Goal: Information Seeking & Learning: Learn about a topic

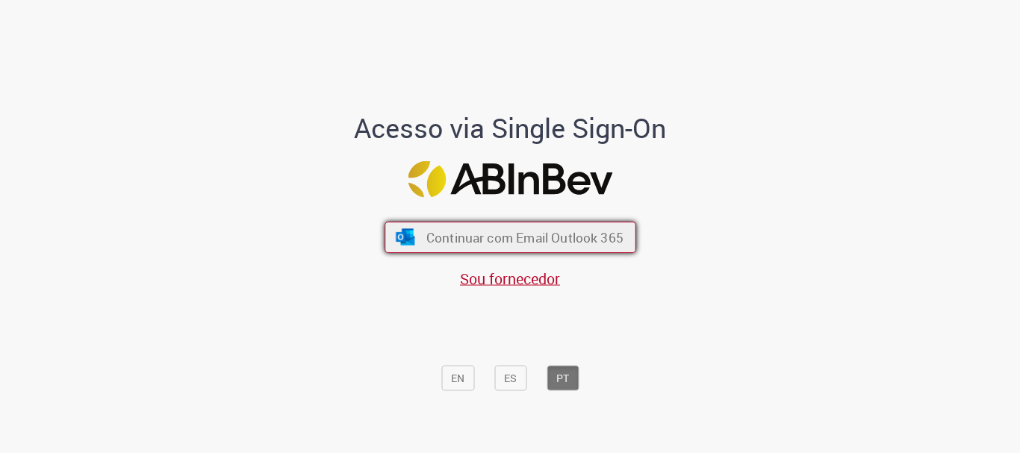
click at [493, 243] on span "Continuar com Email Outlook 365" at bounding box center [524, 237] width 197 height 17
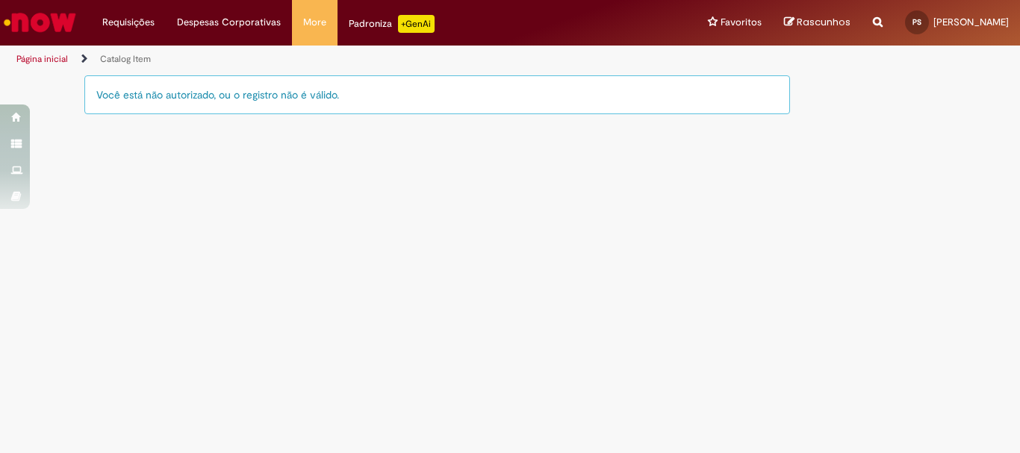
click at [40, 19] on img "Ir para a Homepage" at bounding box center [39, 22] width 77 height 30
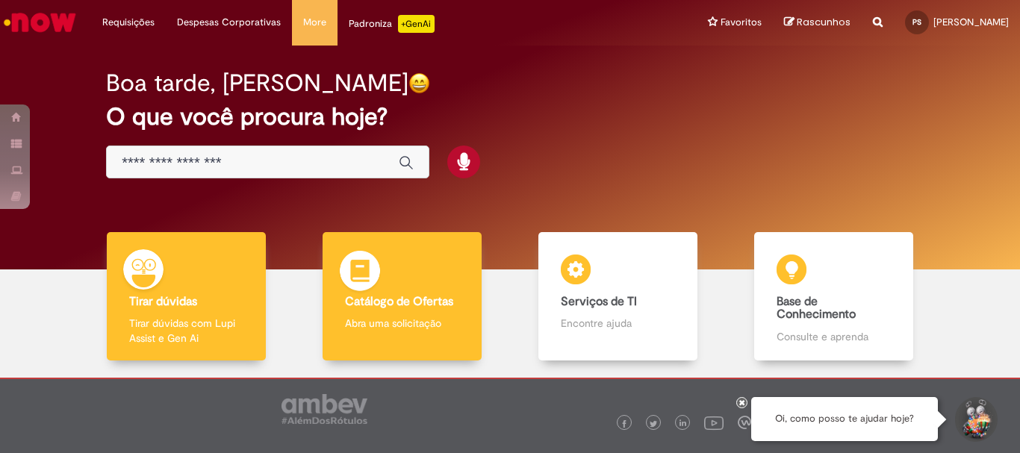
click at [384, 298] on b "Catálogo de Ofertas" at bounding box center [399, 301] width 108 height 15
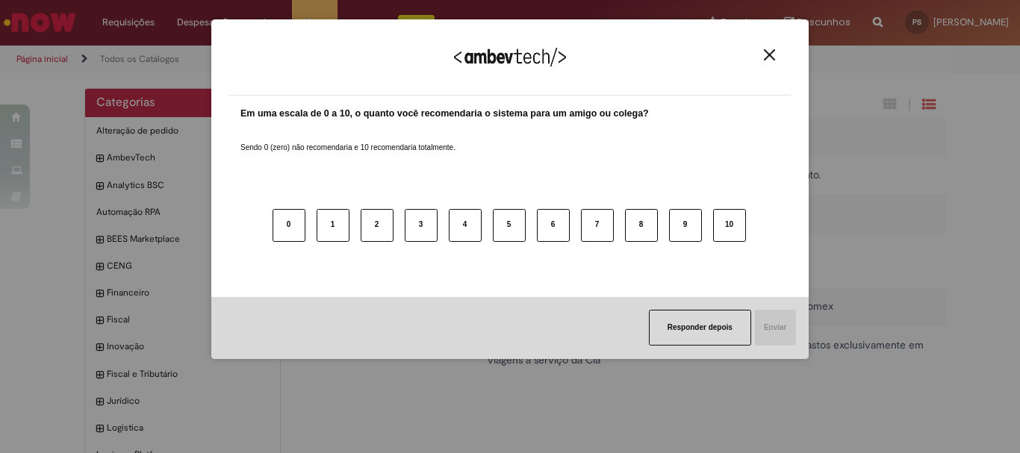
click at [767, 53] on img "Close" at bounding box center [769, 54] width 11 height 11
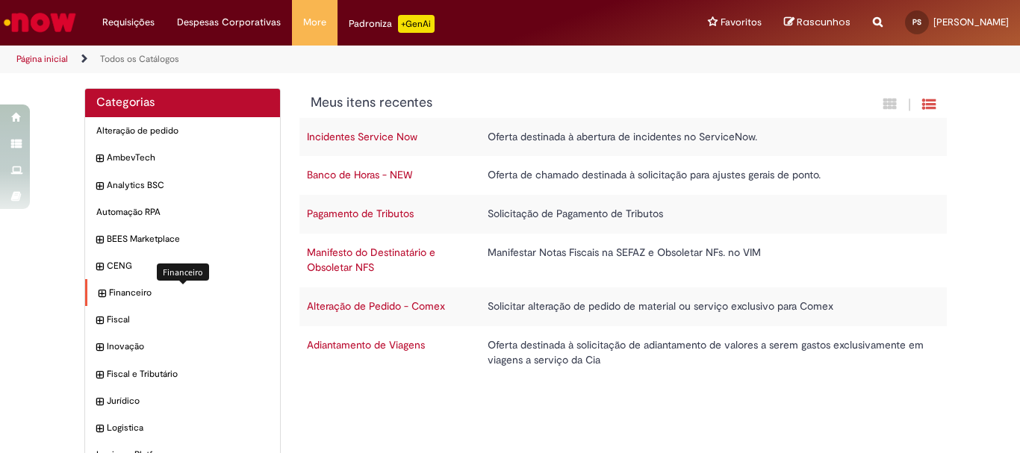
click at [116, 293] on span "Financeiro Itens" at bounding box center [189, 293] width 160 height 13
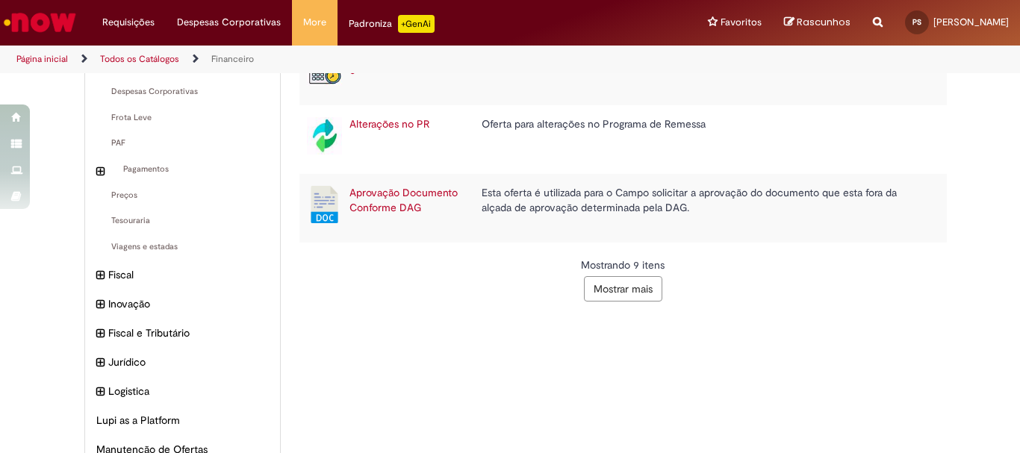
scroll to position [372, 0]
click at [641, 288] on button "Mostrar mais" at bounding box center [623, 290] width 78 height 25
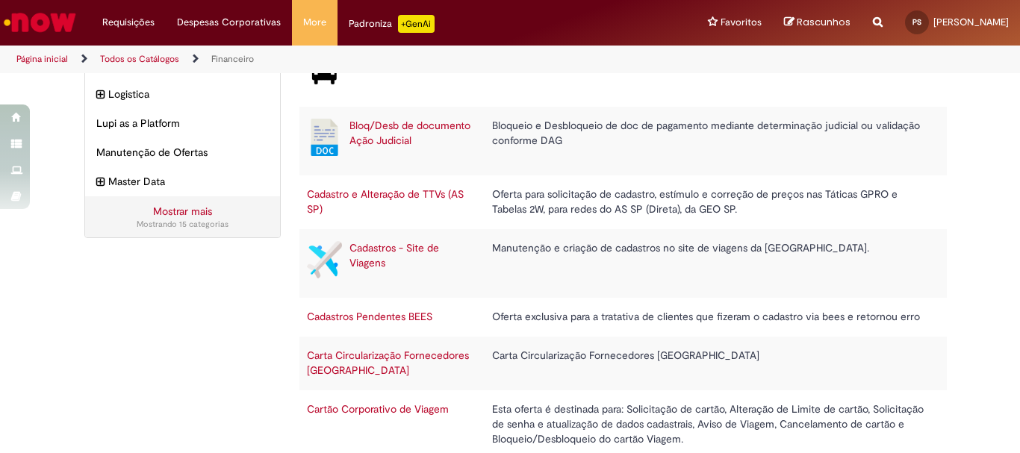
scroll to position [766, 0]
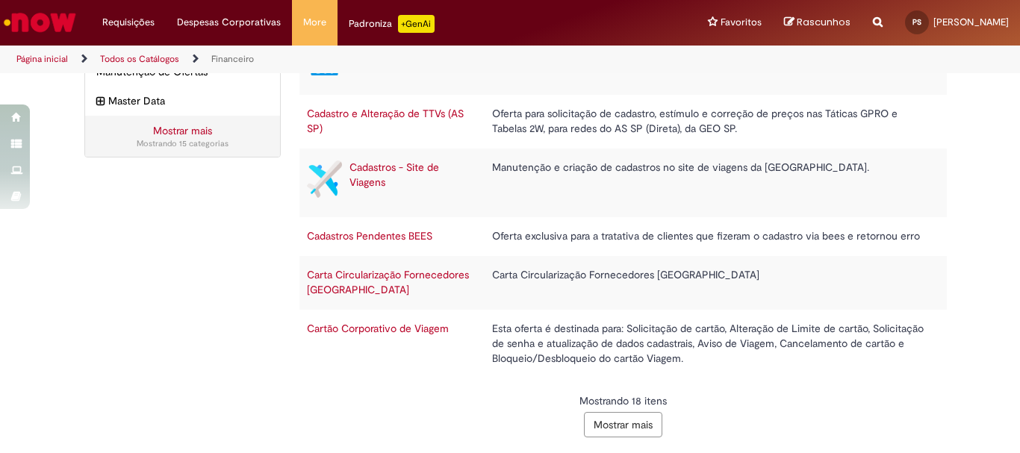
click at [614, 424] on button "Mostrar mais" at bounding box center [623, 424] width 78 height 25
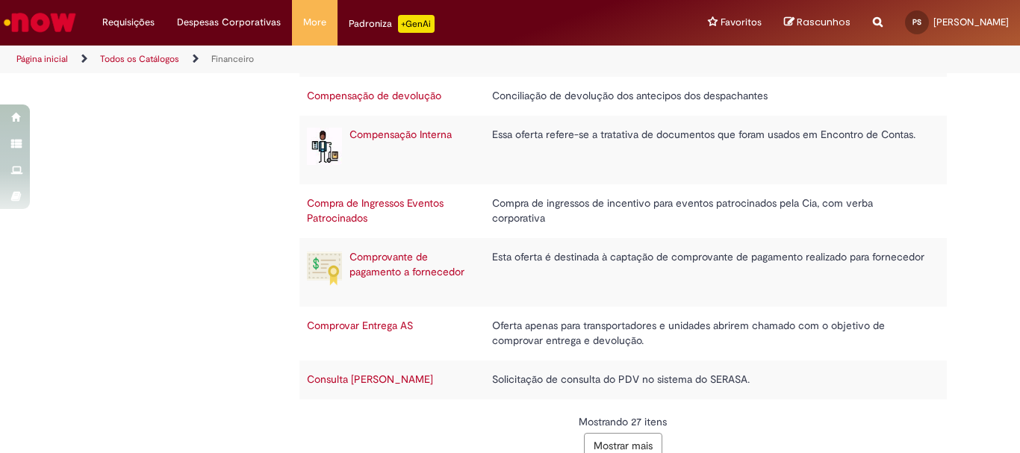
scroll to position [1250, 0]
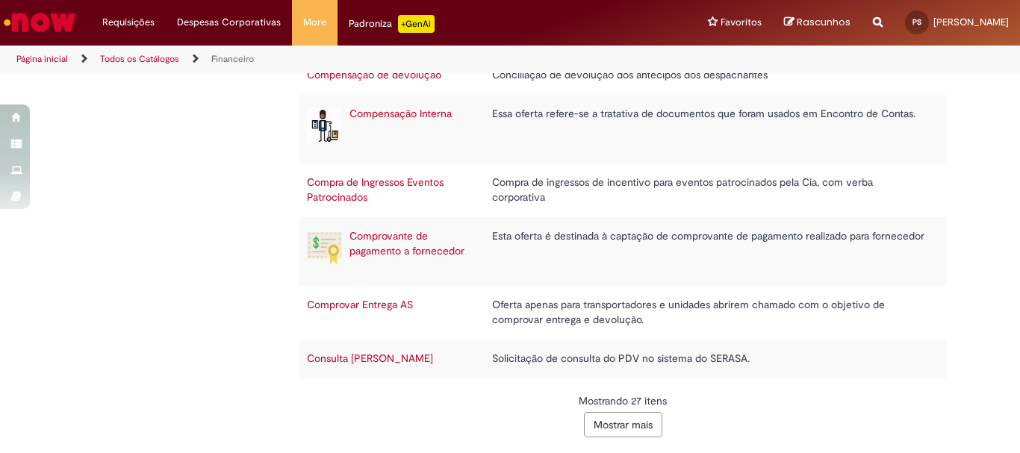
click at [618, 424] on button "Mostrar mais" at bounding box center [623, 424] width 78 height 25
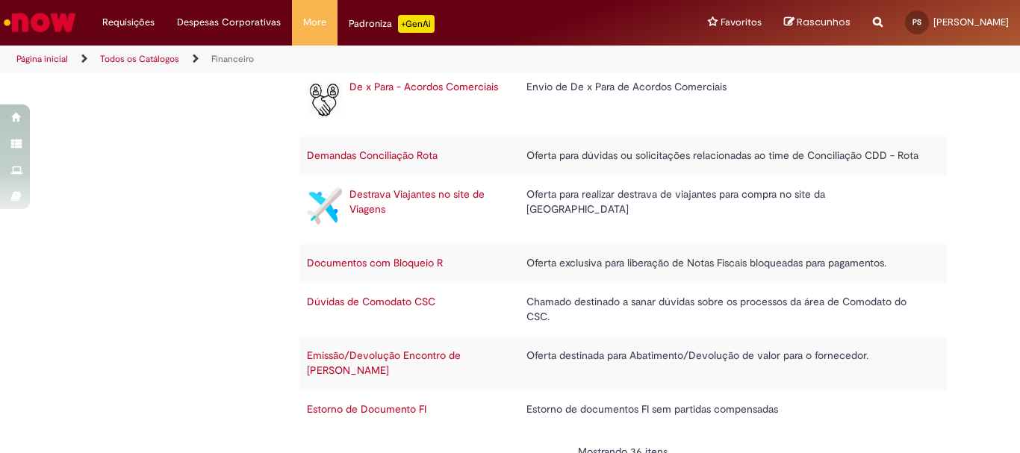
scroll to position [1704, 0]
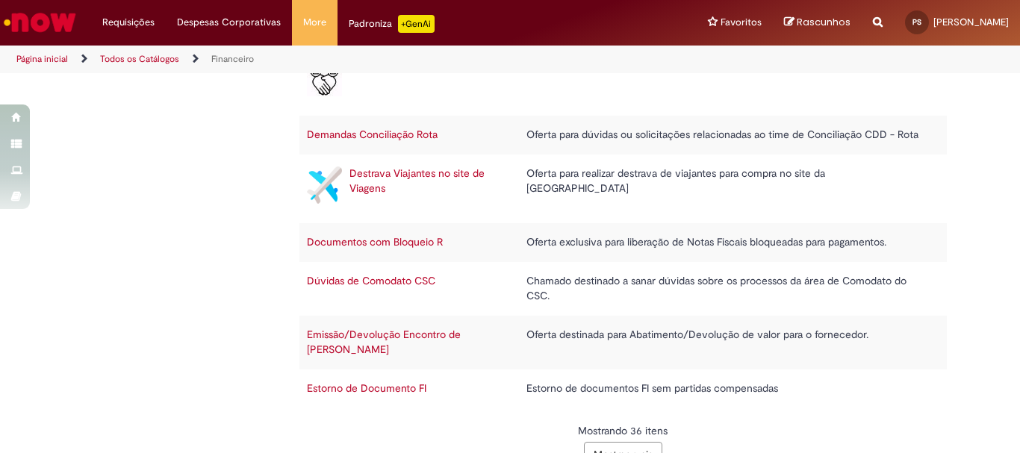
click at [617, 442] on button "Mostrar mais" at bounding box center [623, 454] width 78 height 25
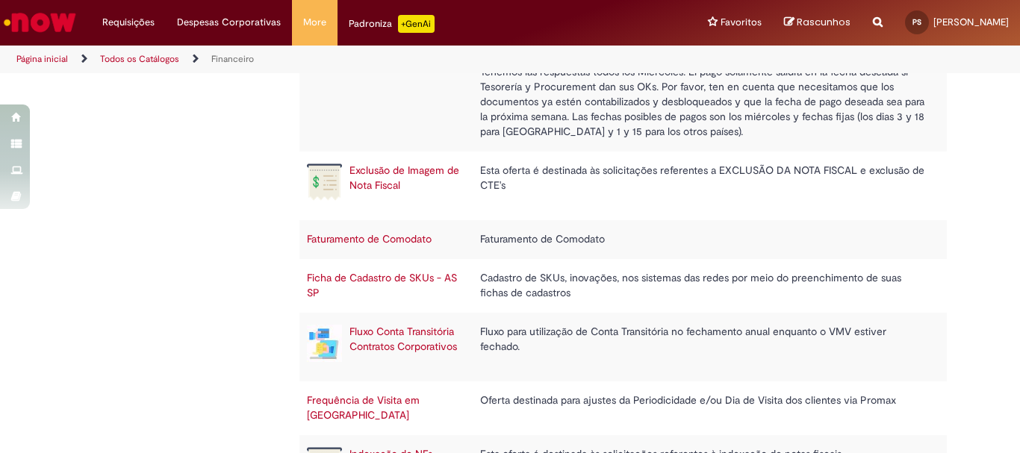
scroll to position [2322, 0]
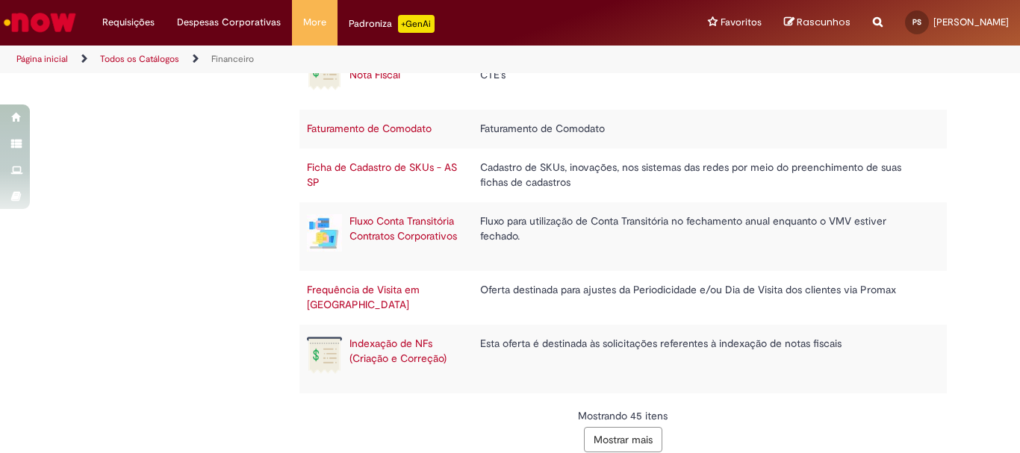
click at [627, 427] on button "Mostrar mais" at bounding box center [623, 439] width 78 height 25
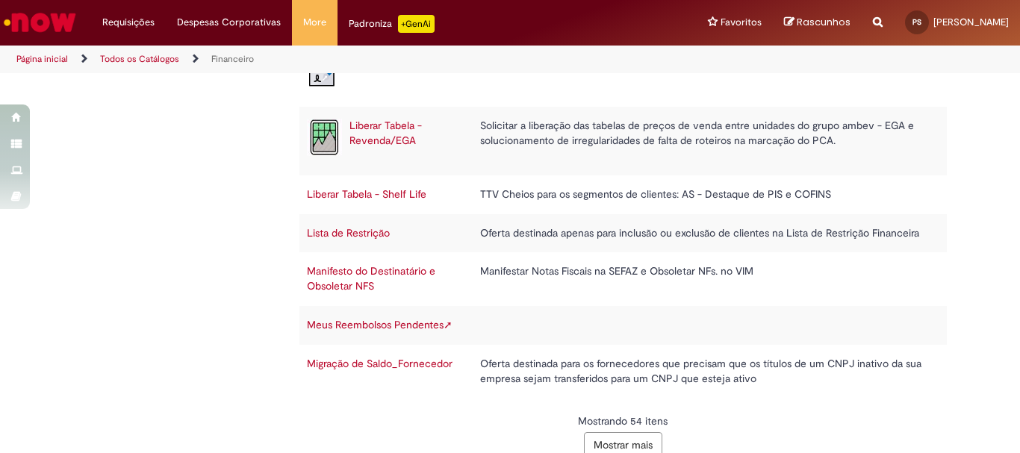
scroll to position [2775, 0]
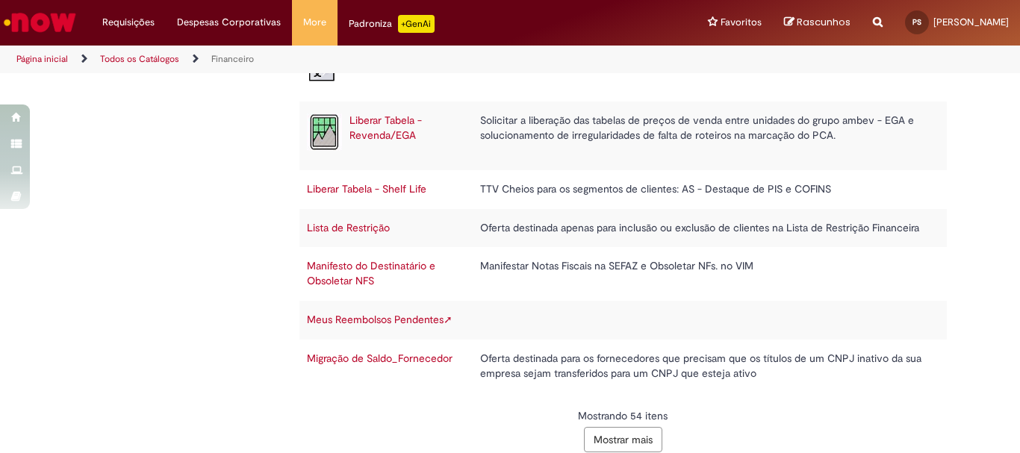
click at [609, 427] on button "Mostrar mais" at bounding box center [623, 439] width 78 height 25
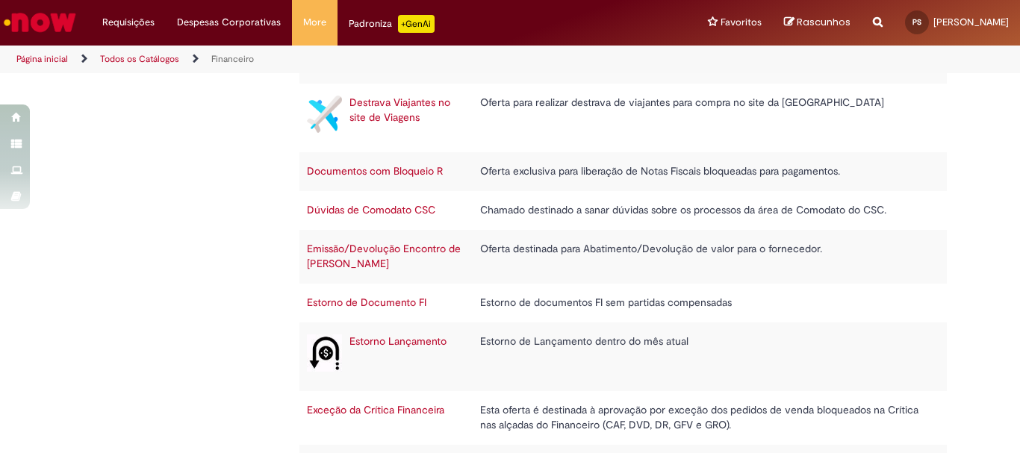
scroll to position [1506, 0]
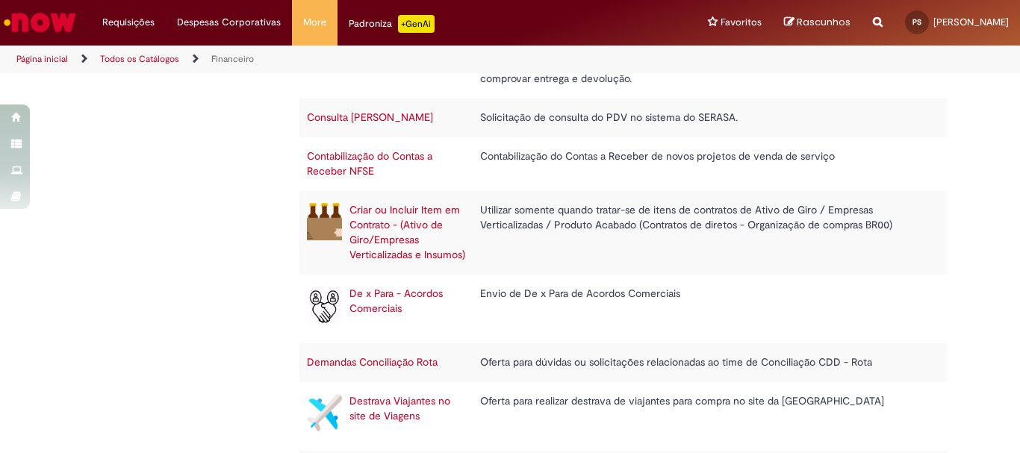
click at [33, 54] on link "Página inicial" at bounding box center [42, 59] width 52 height 12
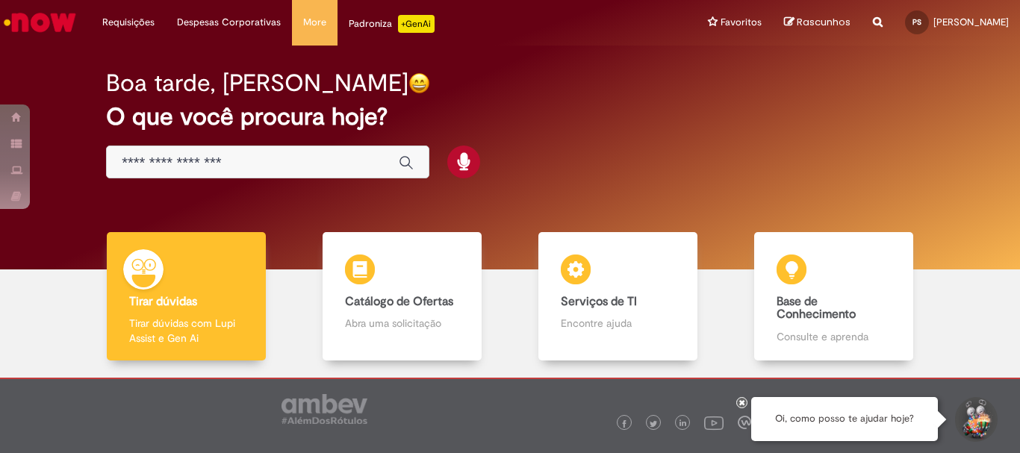
click at [273, 155] on input "Basta digitar aqui" at bounding box center [253, 163] width 262 height 17
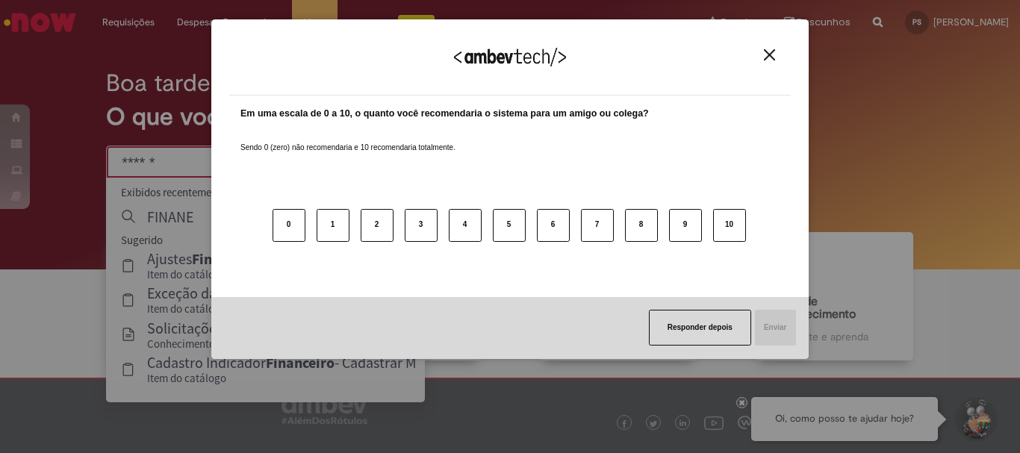
click at [774, 46] on div "Agradecemos seu feedback!" at bounding box center [509, 66] width 561 height 58
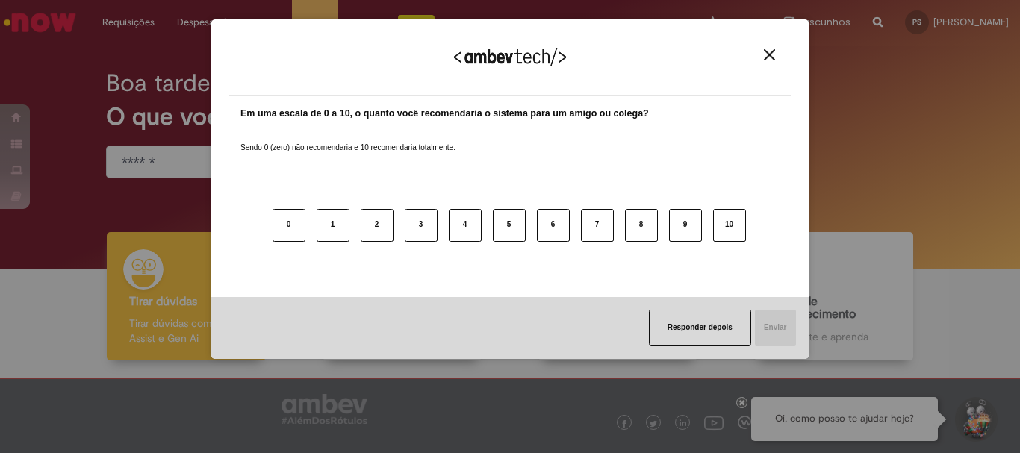
click at [770, 58] on img "Close" at bounding box center [769, 54] width 11 height 11
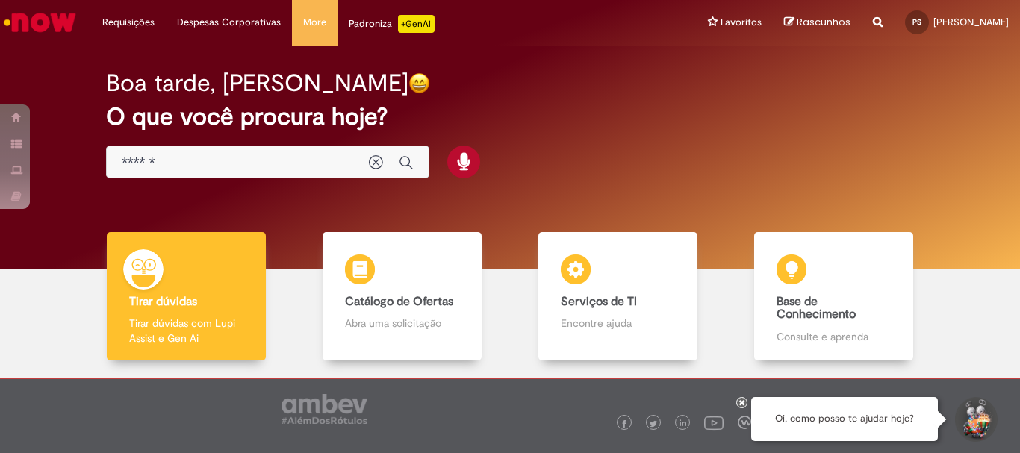
click at [255, 158] on input "******" at bounding box center [238, 163] width 232 height 17
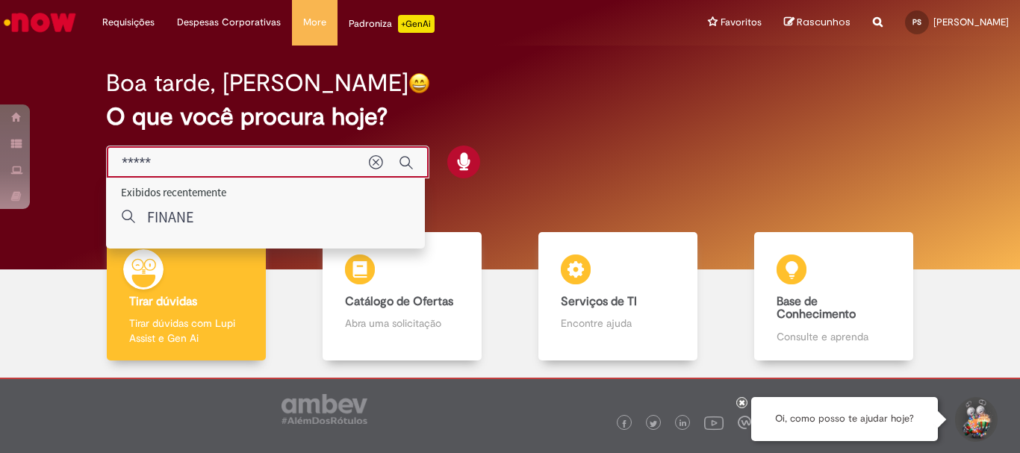
type input "****"
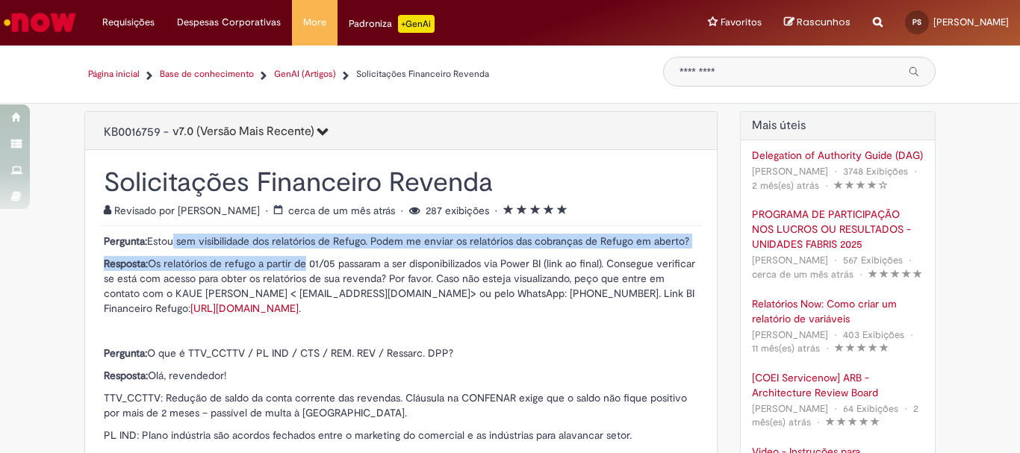
drag, startPoint x: 162, startPoint y: 241, endPoint x: 298, endPoint y: 255, distance: 136.6
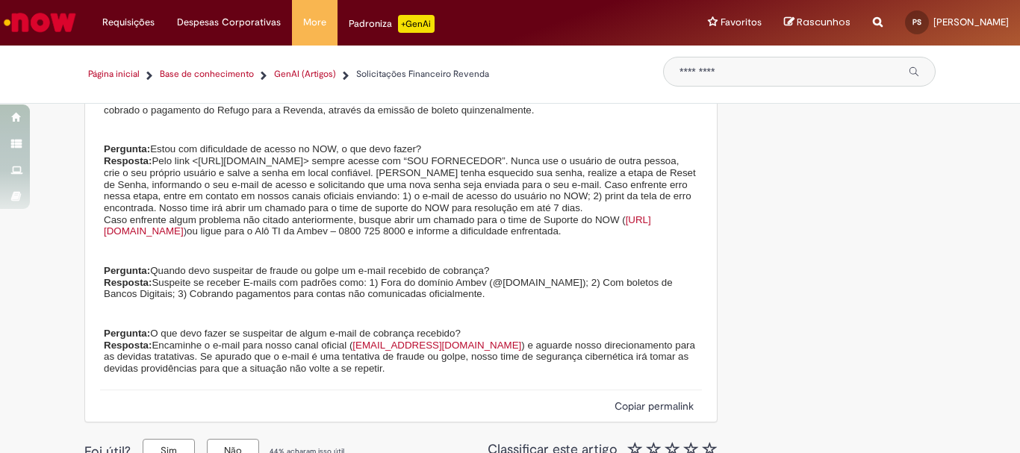
scroll to position [3607, 0]
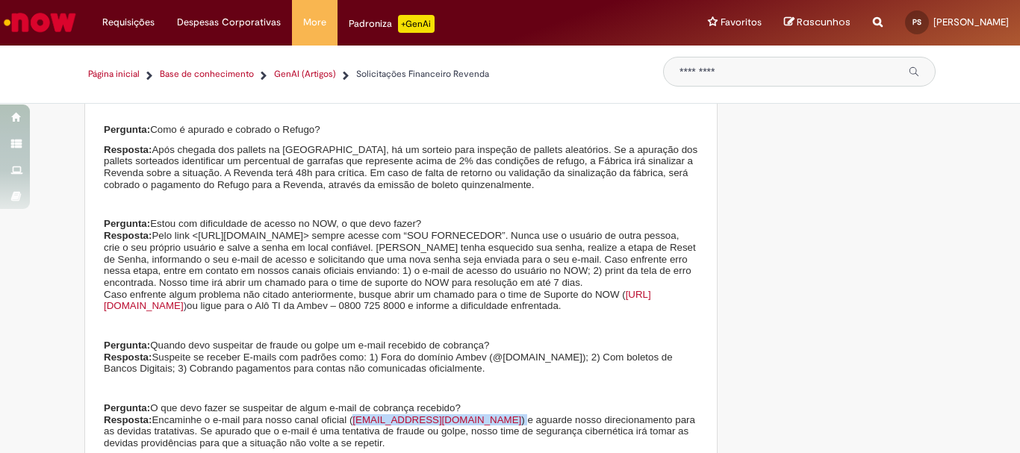
drag, startPoint x: 452, startPoint y: 306, endPoint x: 322, endPoint y: 312, distance: 130.0
click at [322, 402] on p "Pergunta: O que devo fazer se suspeitar de algum e-mail de cobrança recebido? R…" at bounding box center [401, 425] width 594 height 47
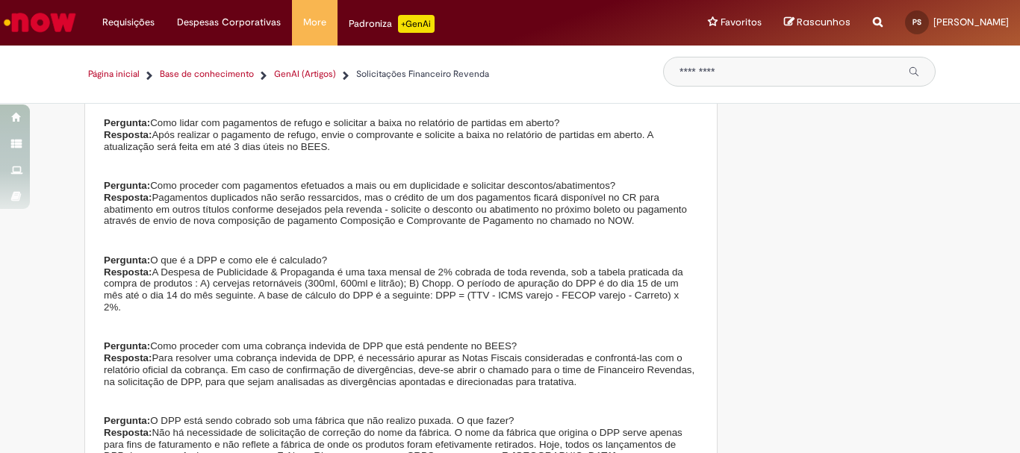
scroll to position [3084, 0]
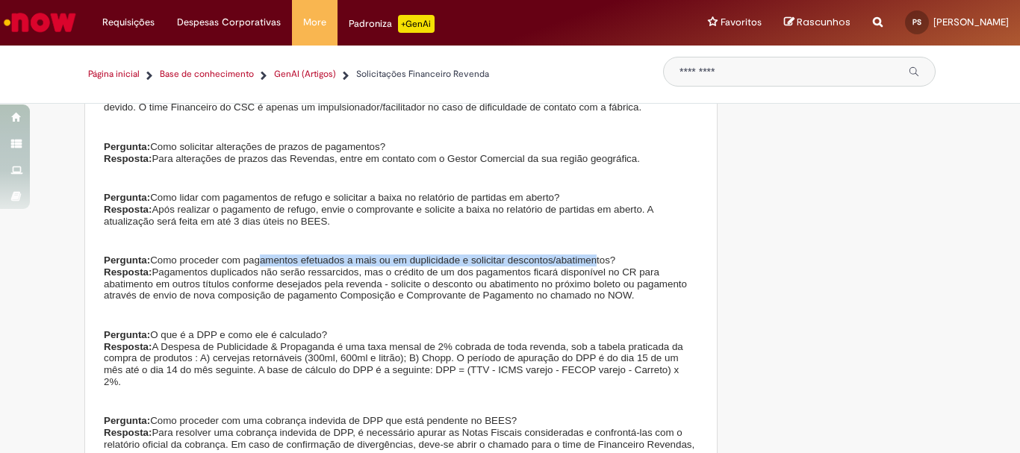
drag, startPoint x: 235, startPoint y: 172, endPoint x: 546, endPoint y: 172, distance: 310.6
click at [546, 255] on span "Como proceder com pagamentos efetuados a mais ou em duplicidade e solicitar des…" at bounding box center [382, 260] width 465 height 11
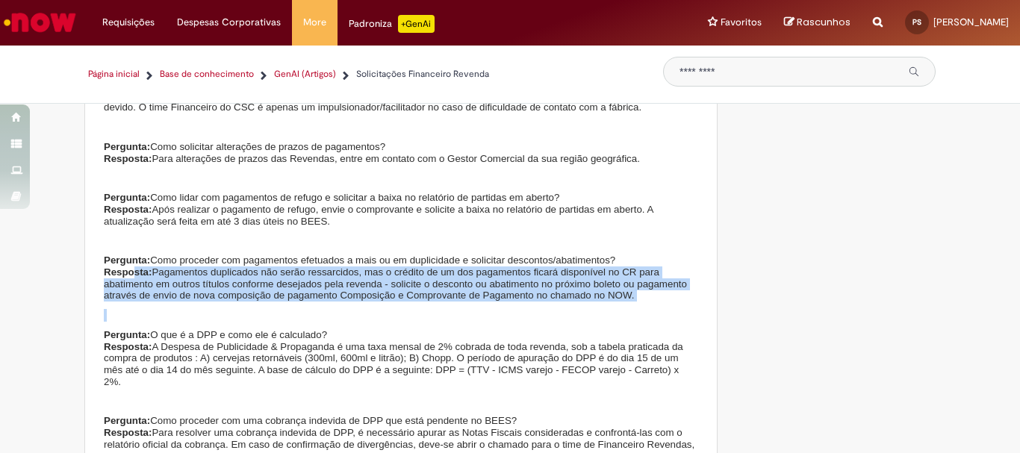
drag, startPoint x: 124, startPoint y: 184, endPoint x: 354, endPoint y: 224, distance: 233.5
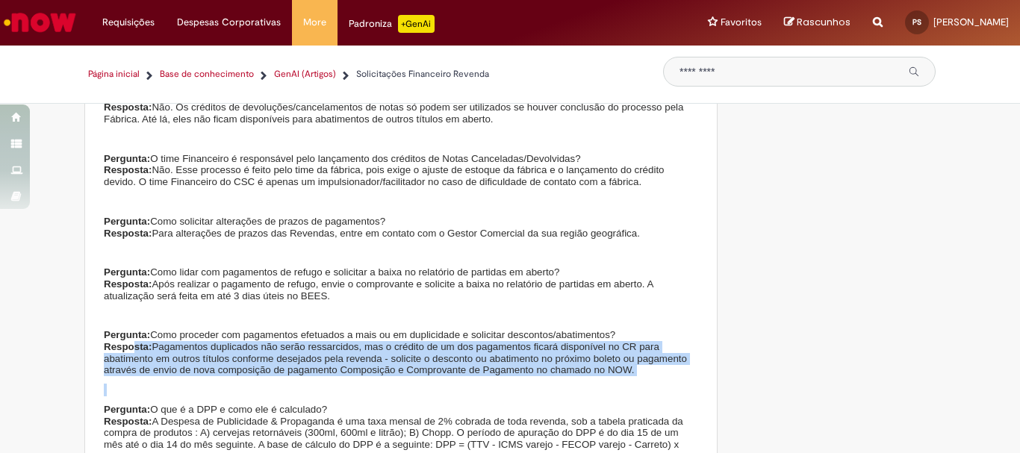
drag, startPoint x: 160, startPoint y: 187, endPoint x: 375, endPoint y: 208, distance: 216.0
click at [375, 267] on p "Pergunta: Como lidar com pagamentos de refugo e solicitar a baixa no relatório …" at bounding box center [401, 284] width 594 height 35
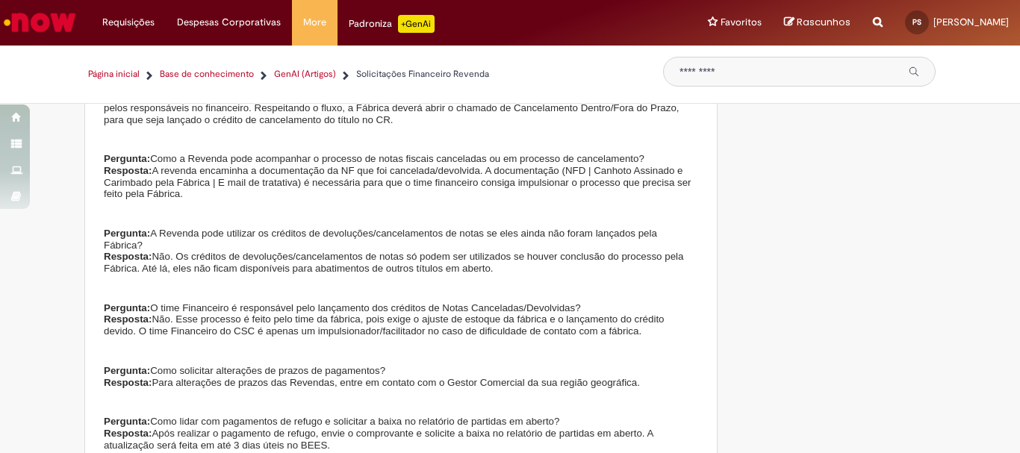
drag, startPoint x: 128, startPoint y: 219, endPoint x: 573, endPoint y: 249, distance: 445.2
click at [573, 302] on p "Pergunta: O time Financeiro é responsável pelo lançamento dos créditos de Notas…" at bounding box center [401, 319] width 594 height 35
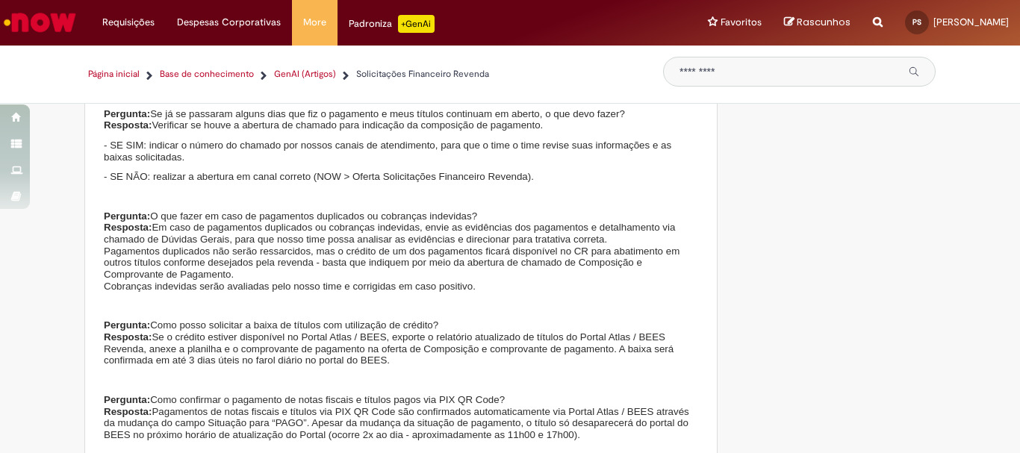
scroll to position [2039, 0]
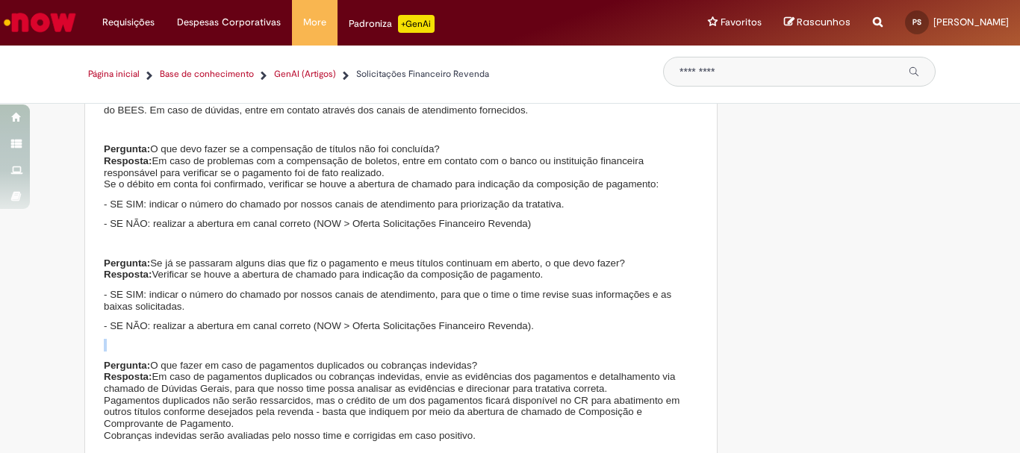
drag, startPoint x: 508, startPoint y: 287, endPoint x: 134, endPoint y: 296, distance: 374.9
click at [134, 296] on section "Pergunta: Estou sem visibilidade dos relatórios de Refugo. Podem me enviar os r…" at bounding box center [401, 106] width 594 height 3823
drag, startPoint x: 320, startPoint y: 287, endPoint x: 466, endPoint y: 289, distance: 146.3
click at [466, 320] on span "- SE NÃO: realizar a abertura em canal correto (NOW > Oferta Solicitações Finan…" at bounding box center [319, 325] width 430 height 11
drag, startPoint x: 423, startPoint y: 299, endPoint x: 390, endPoint y: 284, distance: 35.4
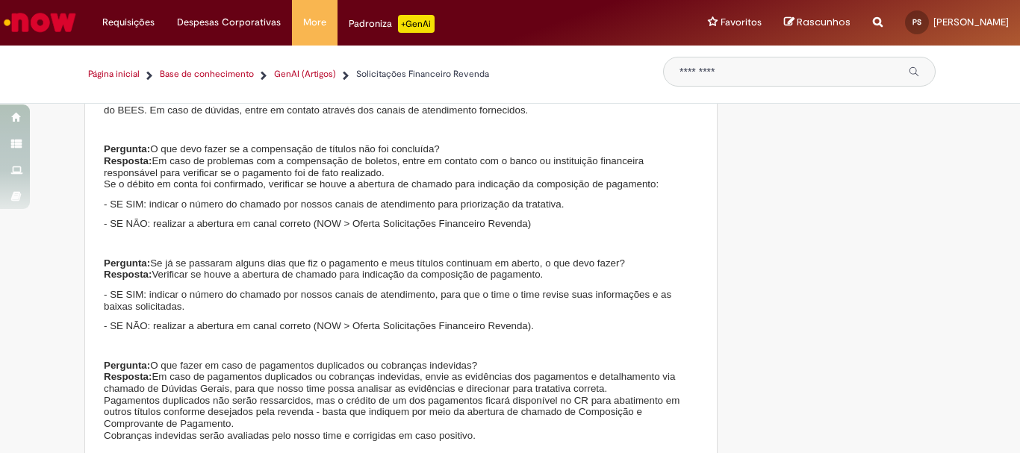
click at [422, 340] on p at bounding box center [401, 346] width 594 height 12
drag, startPoint x: 348, startPoint y: 285, endPoint x: 476, endPoint y: 285, distance: 128.4
click at [476, 320] on span "- SE NÃO: realizar a abertura em canal correto (NOW > Oferta Solicitações Finan…" at bounding box center [319, 325] width 430 height 11
copy span "Solicitações Financeiro Revenda"
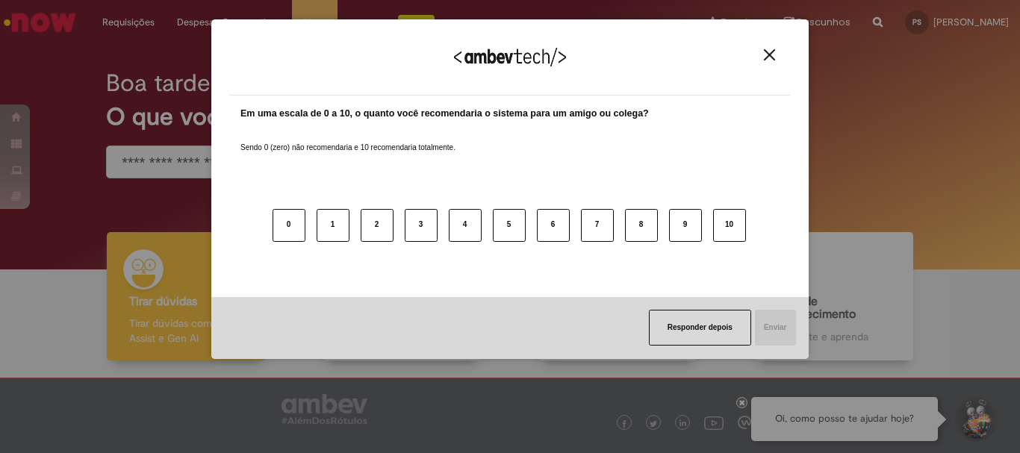
click at [762, 53] on button "Close" at bounding box center [769, 55] width 20 height 13
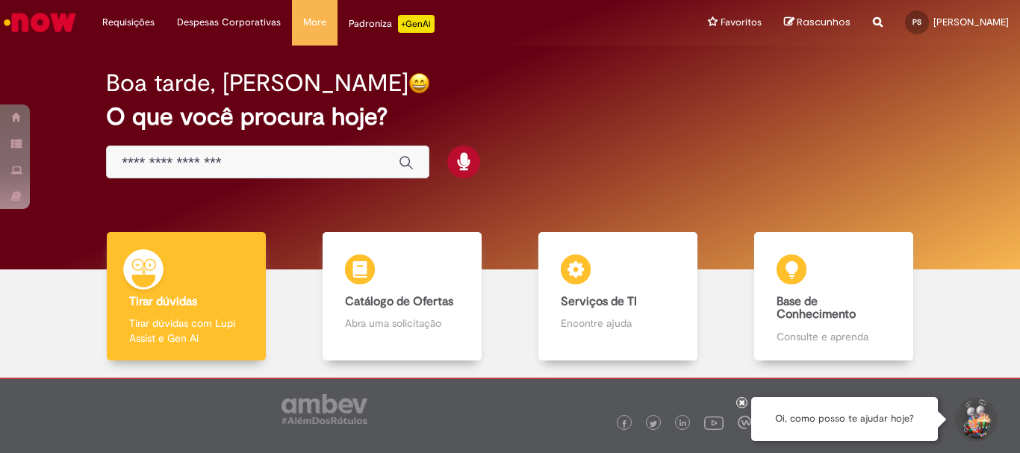
click at [198, 153] on div "Global" at bounding box center [267, 163] width 323 height 34
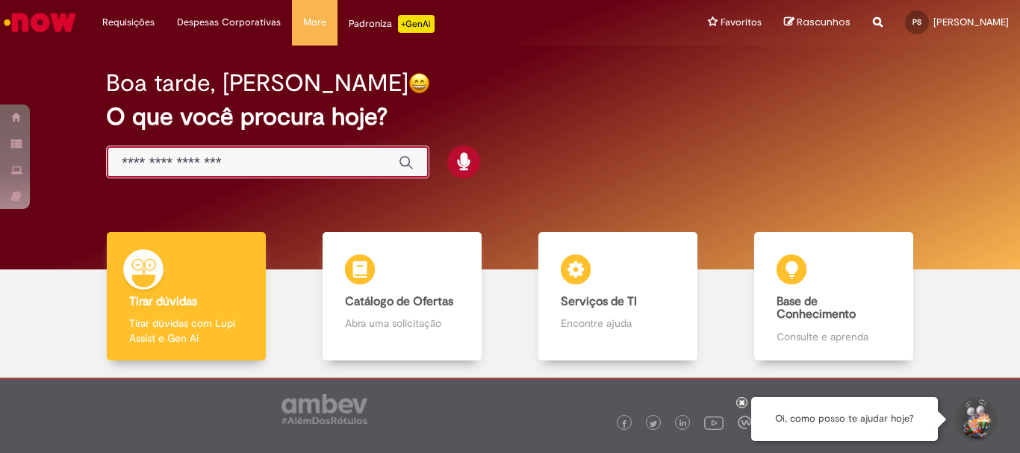
click at [206, 166] on input "Basta digitar aqui" at bounding box center [253, 163] width 262 height 17
paste input "**********"
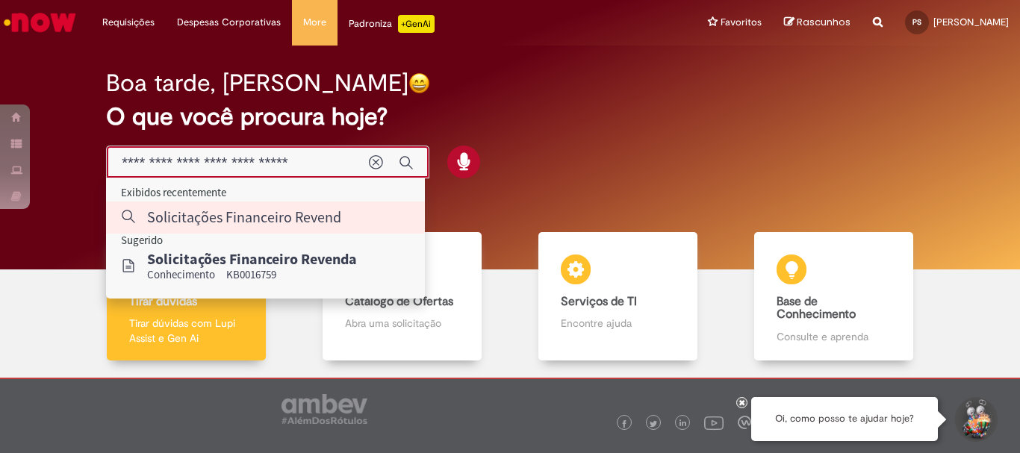
type input "**********"
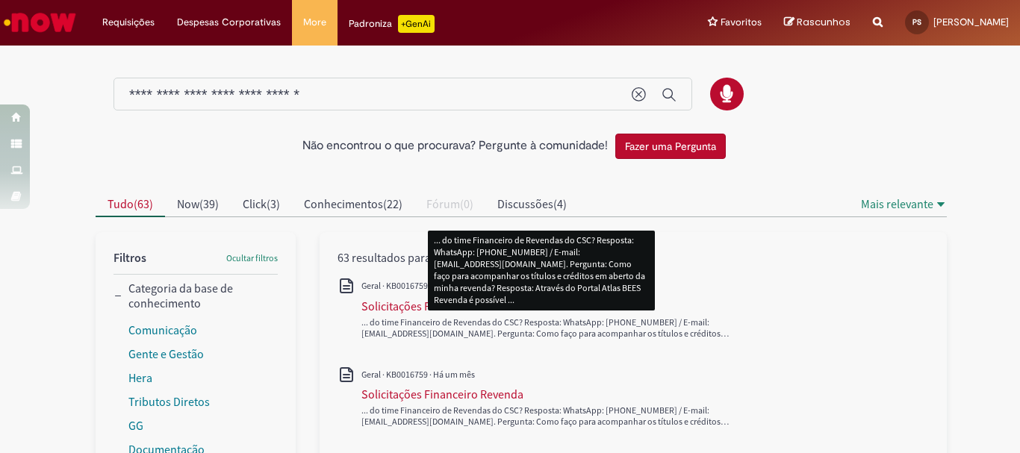
scroll to position [149, 0]
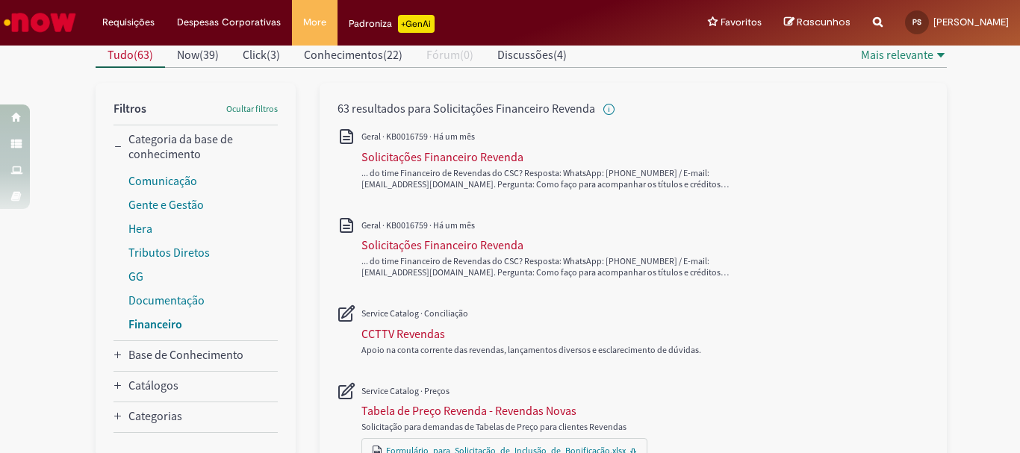
click at [166, 327] on link "Financeiro" at bounding box center [155, 324] width 54 height 15
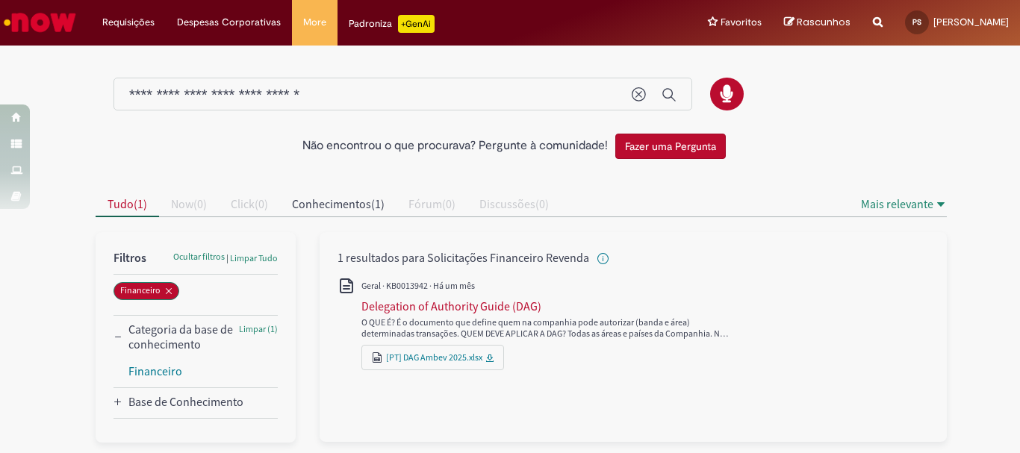
click at [55, 22] on img "Ir para a Homepage" at bounding box center [39, 22] width 77 height 30
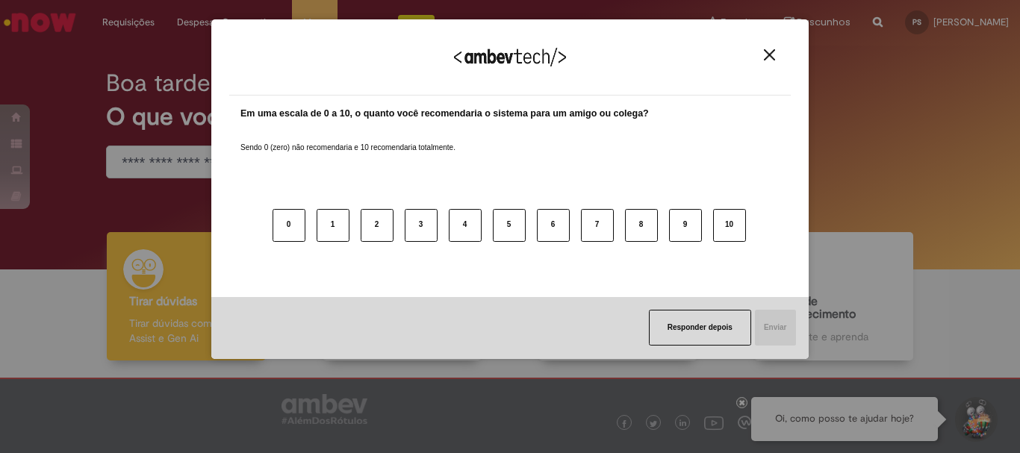
click at [769, 60] on img "Close" at bounding box center [769, 54] width 11 height 11
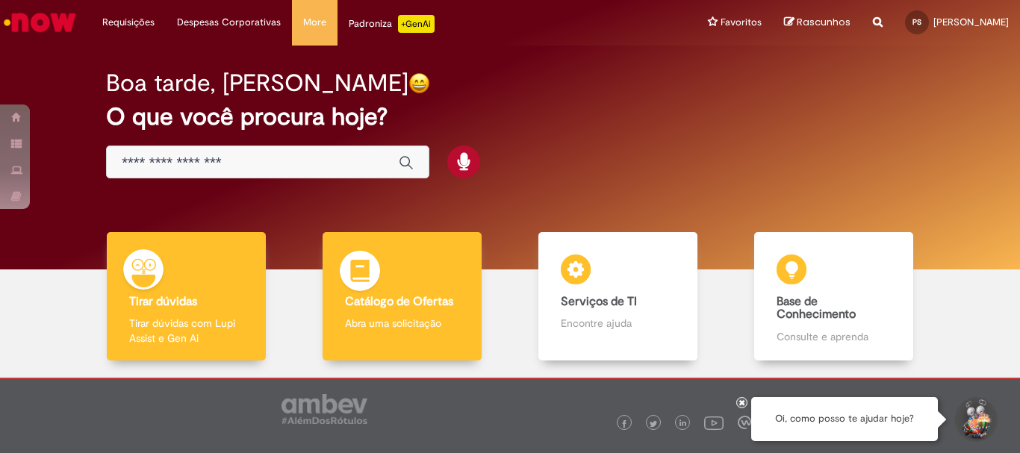
scroll to position [73, 0]
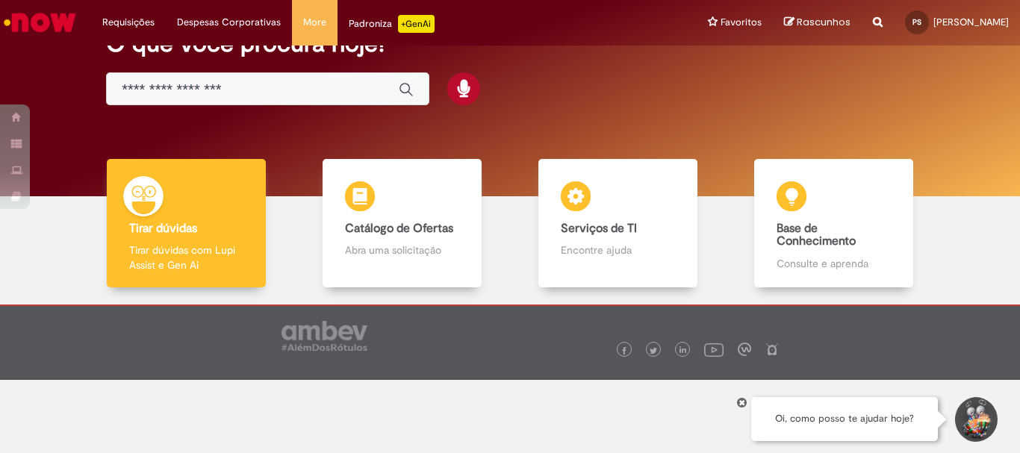
click at [232, 90] on input "Basta digitar aqui" at bounding box center [253, 89] width 262 height 17
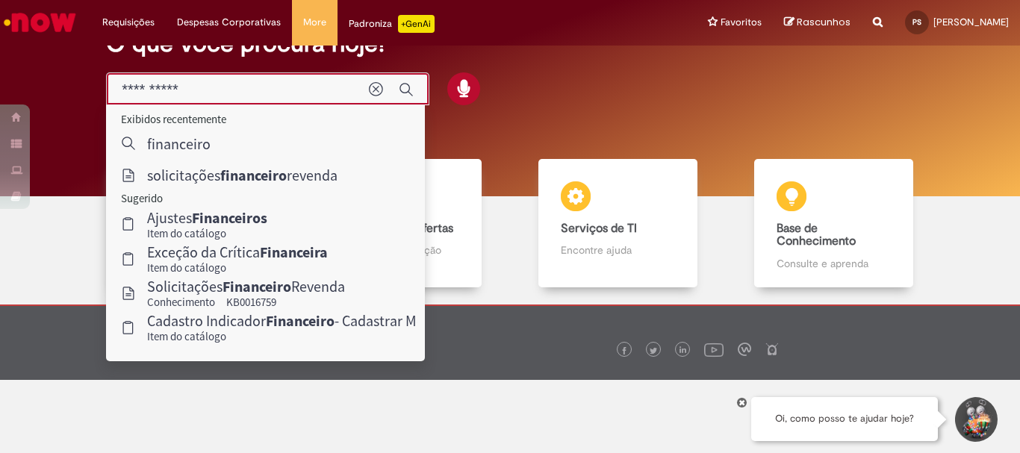
type input "**********"
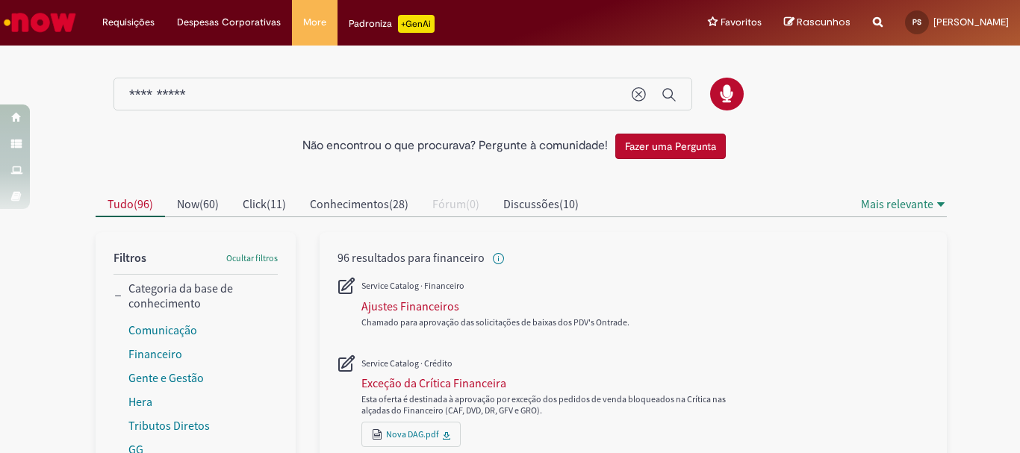
click at [217, 93] on input "**********" at bounding box center [373, 95] width 488 height 17
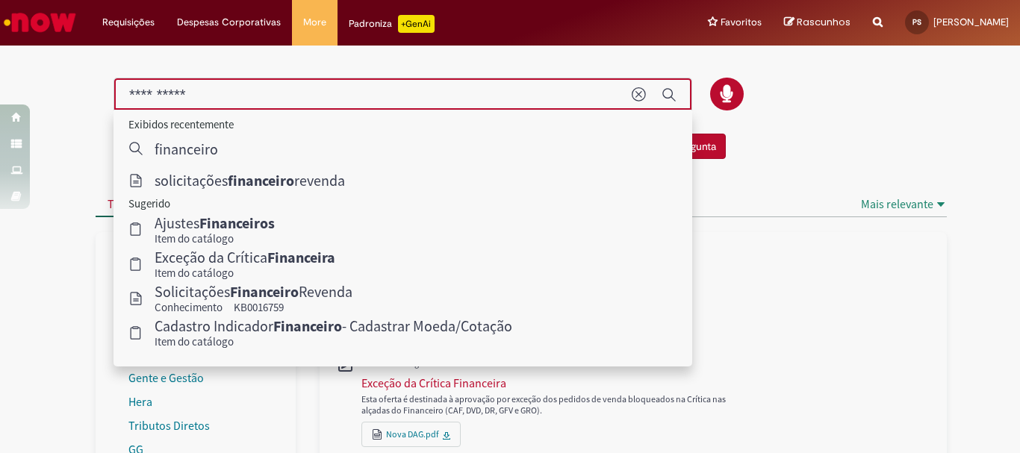
drag, startPoint x: 240, startPoint y: 99, endPoint x: 28, endPoint y: 66, distance: 214.6
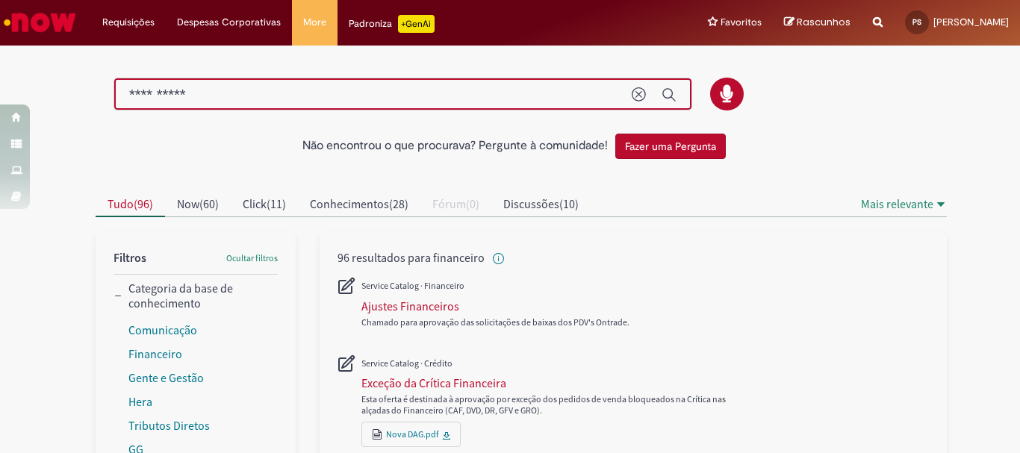
click at [195, 91] on input "**********" at bounding box center [373, 95] width 488 height 17
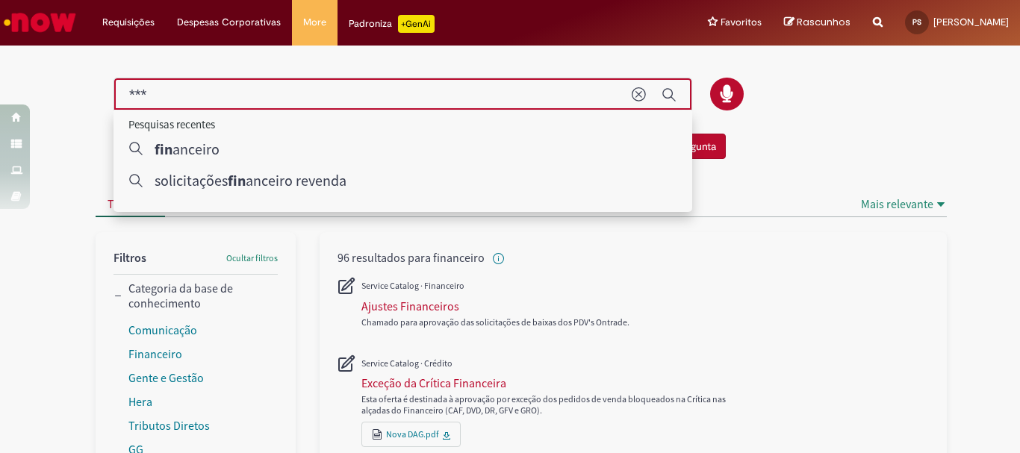
type input "****"
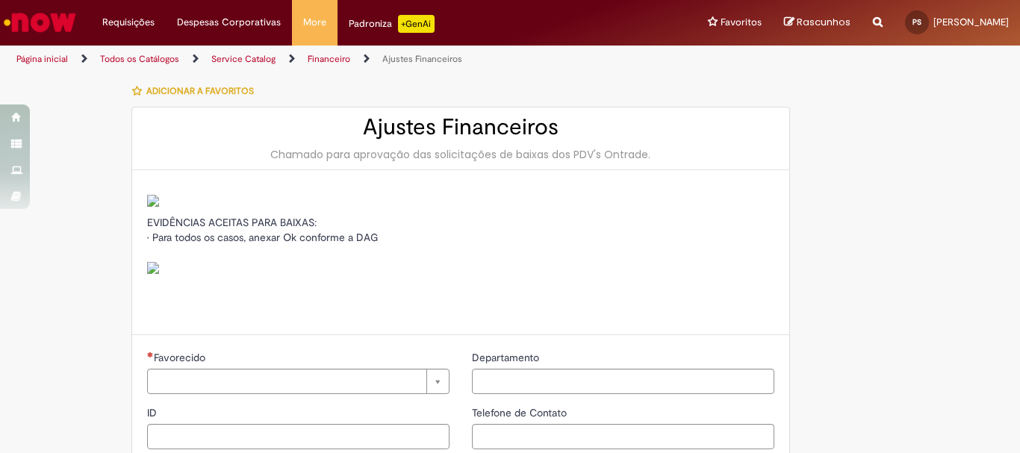
type input "**********"
type input "***"
type input "**********"
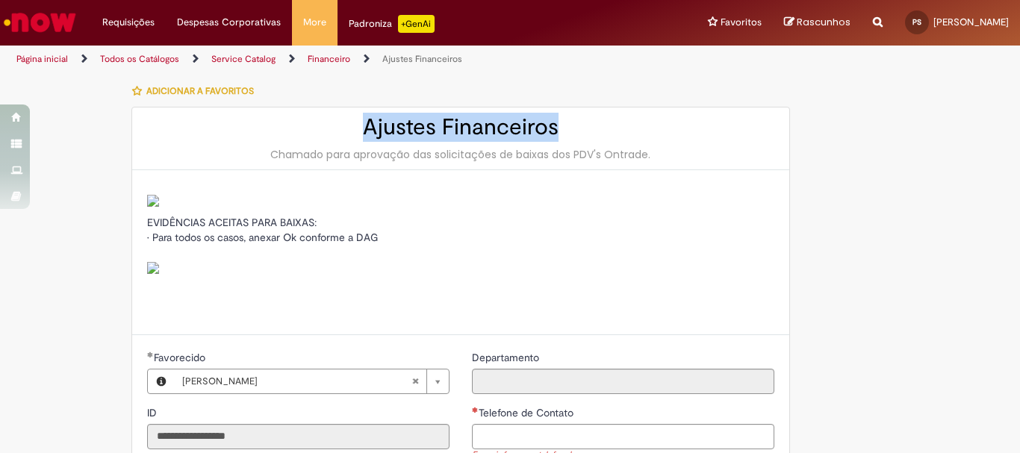
drag, startPoint x: 360, startPoint y: 131, endPoint x: 563, endPoint y: 130, distance: 203.1
click at [563, 130] on h2 "Ajustes Financeiros" at bounding box center [460, 127] width 627 height 25
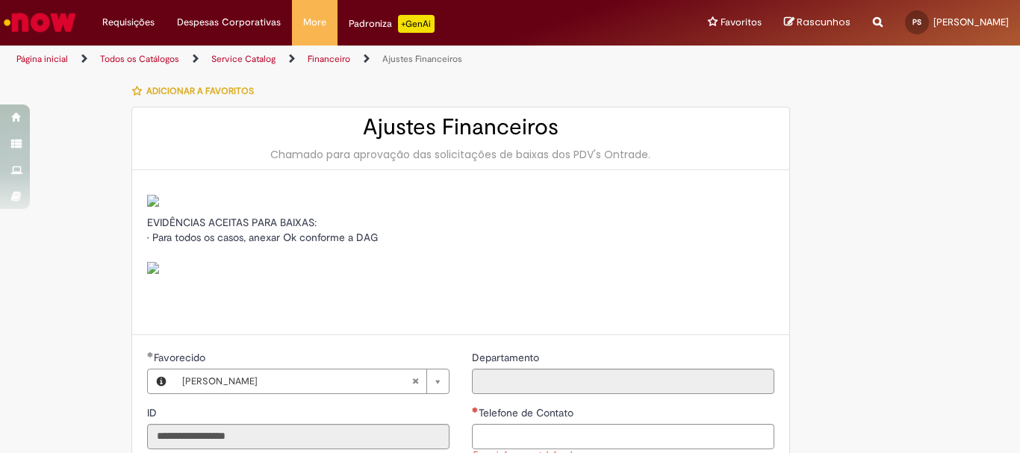
click at [59, 18] on img "Ir para a Homepage" at bounding box center [39, 22] width 77 height 30
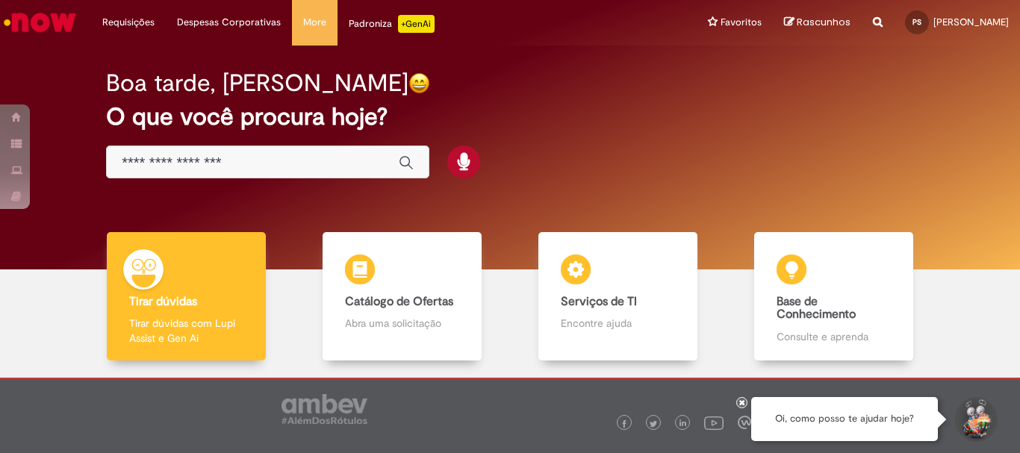
click at [305, 156] on input "Basta digitar aqui" at bounding box center [253, 163] width 262 height 17
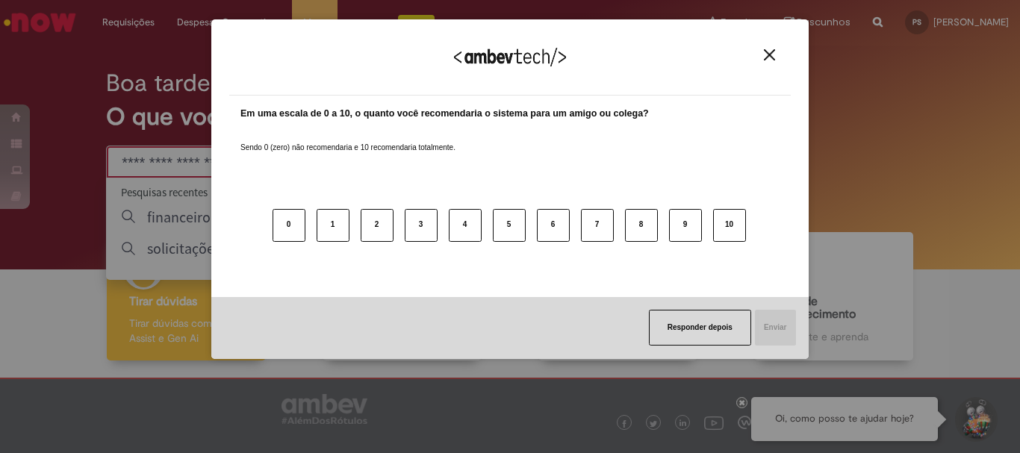
click at [766, 55] on img "Close" at bounding box center [769, 54] width 11 height 11
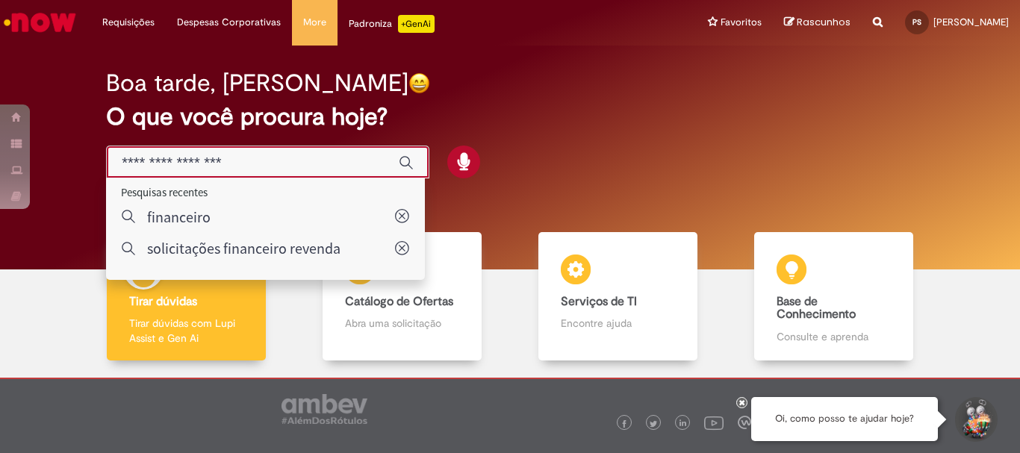
click at [214, 158] on input "Basta digitar aqui" at bounding box center [253, 163] width 262 height 17
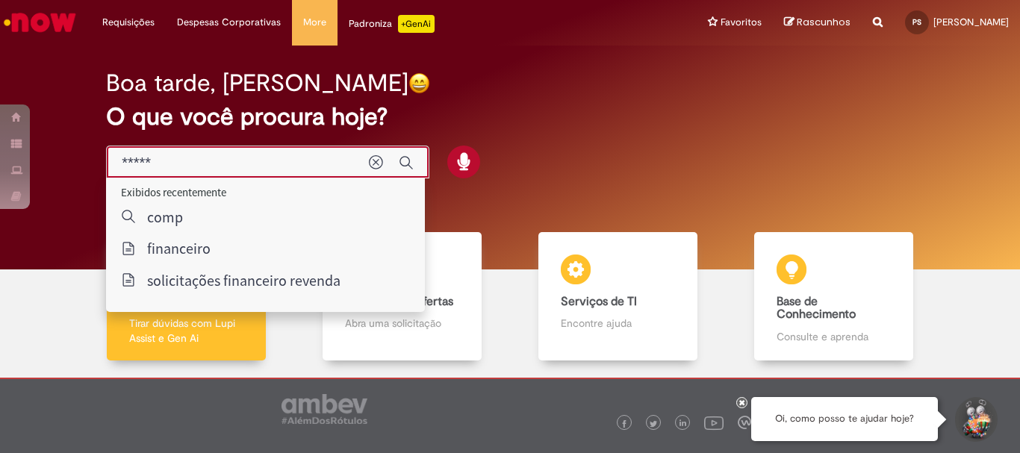
type input "******"
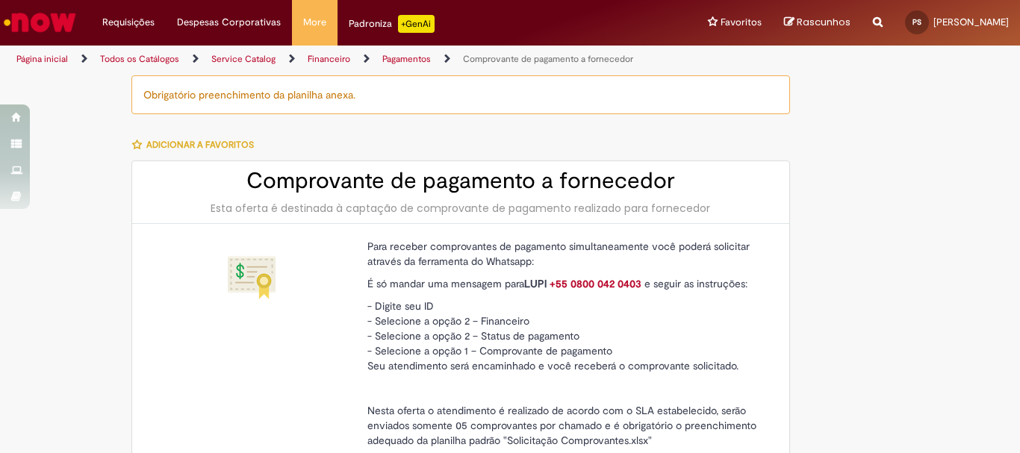
type input "**********"
type input "***"
type input "**********"
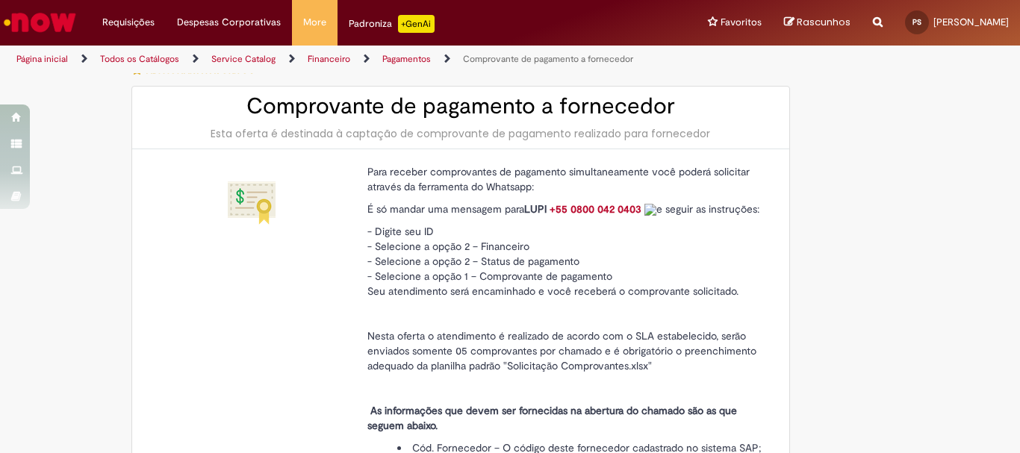
scroll to position [149, 0]
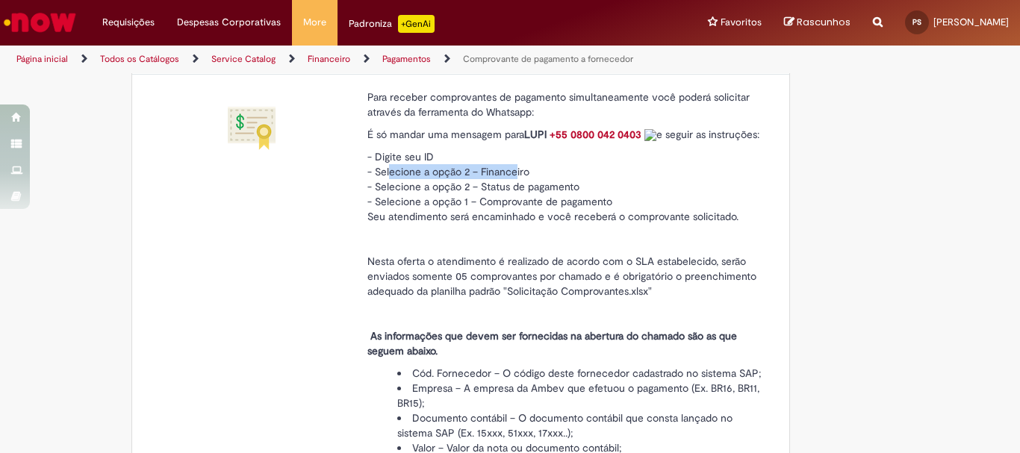
drag, startPoint x: 391, startPoint y: 225, endPoint x: 509, endPoint y: 221, distance: 118.0
click at [509, 221] on p "- Digite seu ID - Selecione a opção 2 – Financeiro - Selecione a opção 2 – Stat…" at bounding box center [565, 186] width 396 height 75
drag, startPoint x: 473, startPoint y: 233, endPoint x: 581, endPoint y: 236, distance: 107.6
click at [581, 224] on p "- Digite seu ID - Selecione a opção 2 – Financeiro - Selecione a opção 2 – Stat…" at bounding box center [565, 186] width 396 height 75
drag, startPoint x: 485, startPoint y: 248, endPoint x: 554, endPoint y: 264, distance: 71.2
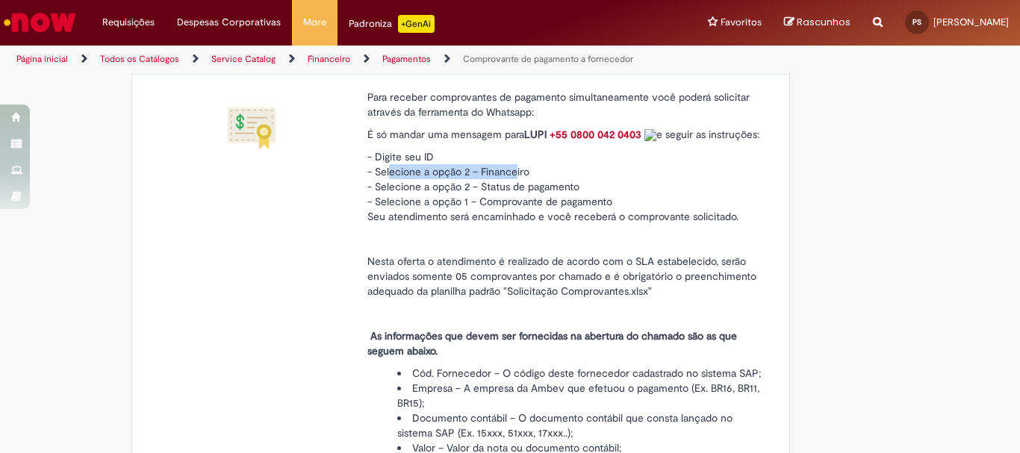
click at [620, 224] on p "- Digite seu ID - Selecione a opção 2 – Financeiro - Selecione a opção 2 – Stat…" at bounding box center [565, 186] width 396 height 75
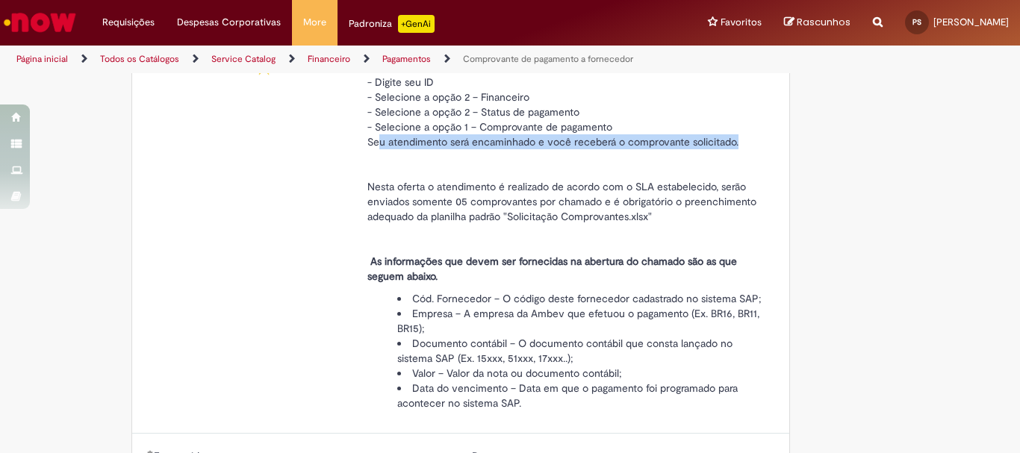
drag, startPoint x: 374, startPoint y: 190, endPoint x: 747, endPoint y: 191, distance: 372.6
click at [747, 149] on p "- Digite seu ID - Selecione a opção 2 – Financeiro - Selecione a opção 2 – Stat…" at bounding box center [565, 112] width 396 height 75
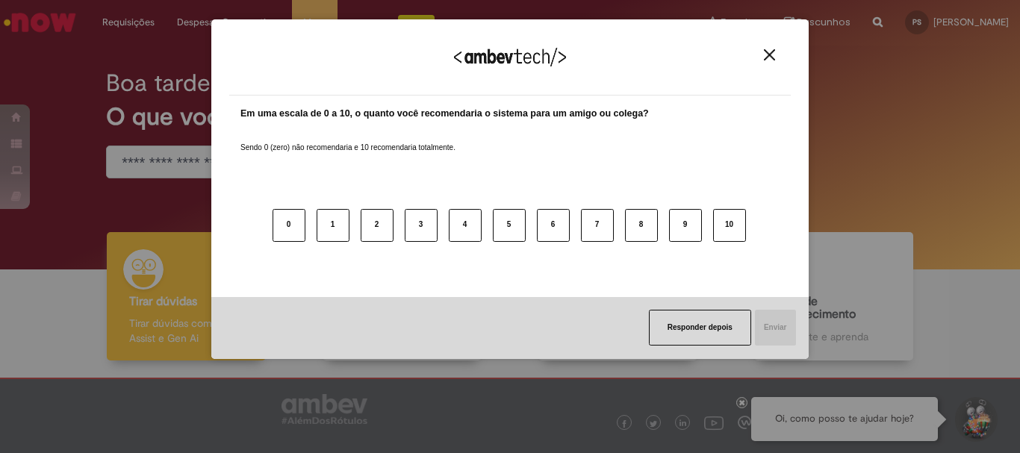
click at [219, 152] on div "Agradecemos seu feedback! Em uma escala de 0 a 10, o quanto você recomendaria o…" at bounding box center [509, 189] width 597 height 340
click at [767, 57] on img "Close" at bounding box center [769, 54] width 11 height 11
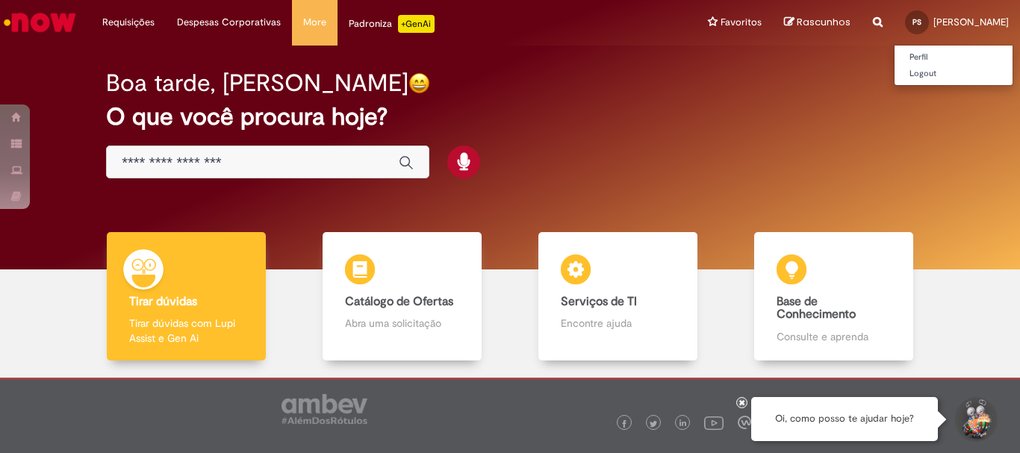
click at [929, 20] on div "PS" at bounding box center [917, 22] width 24 height 24
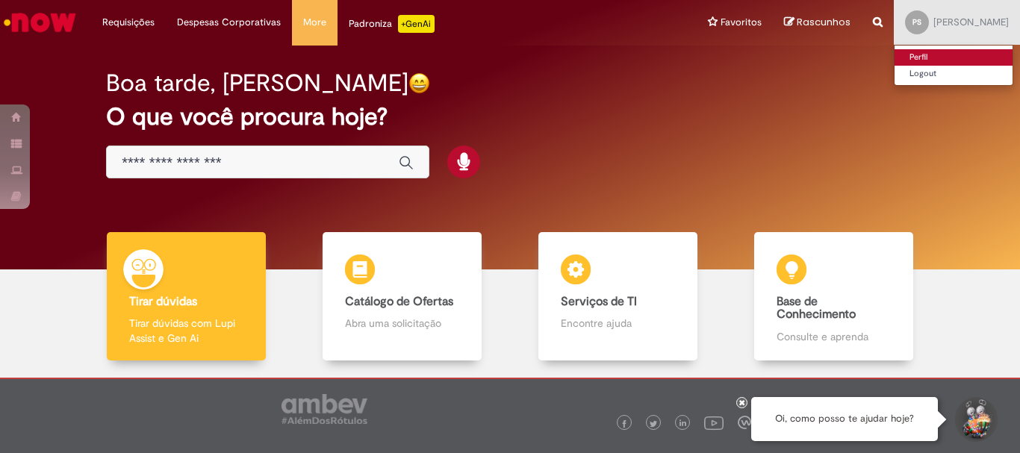
click at [936, 56] on link "Perfil" at bounding box center [953, 57] width 118 height 16
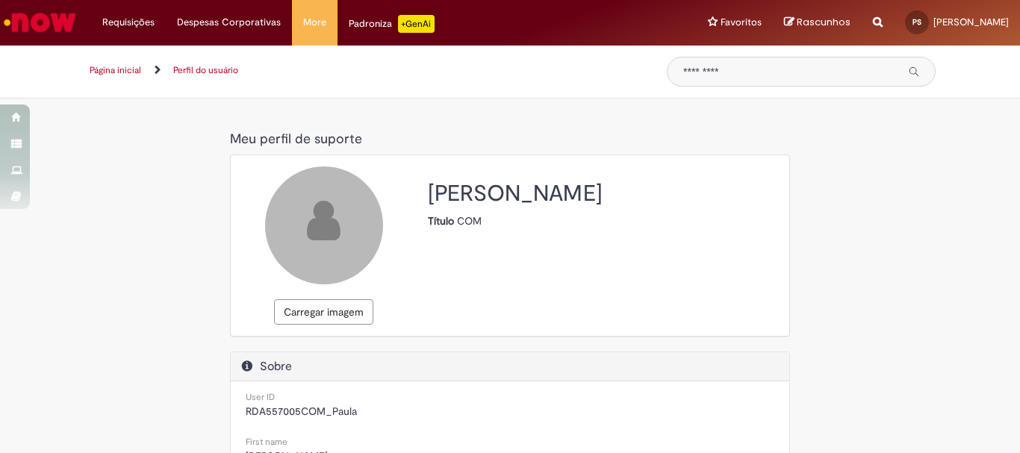
scroll to position [75, 0]
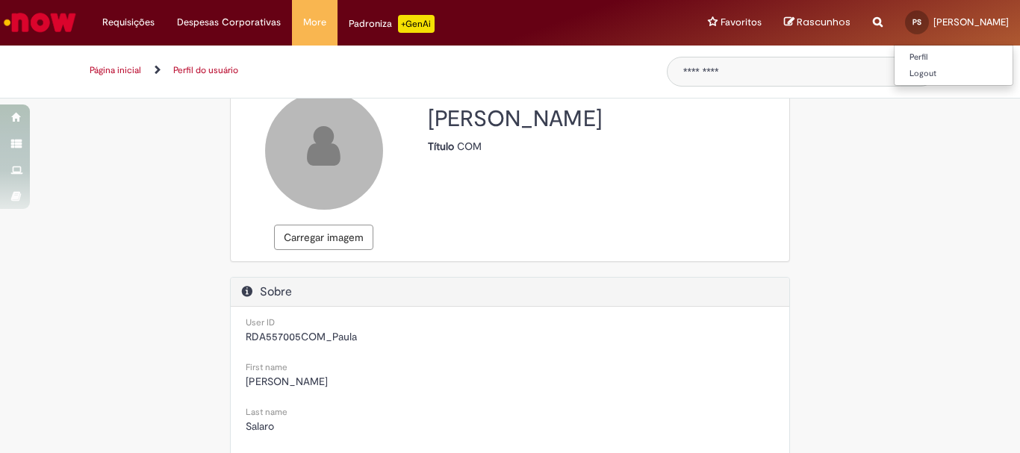
click at [929, 22] on div "PS" at bounding box center [917, 22] width 24 height 24
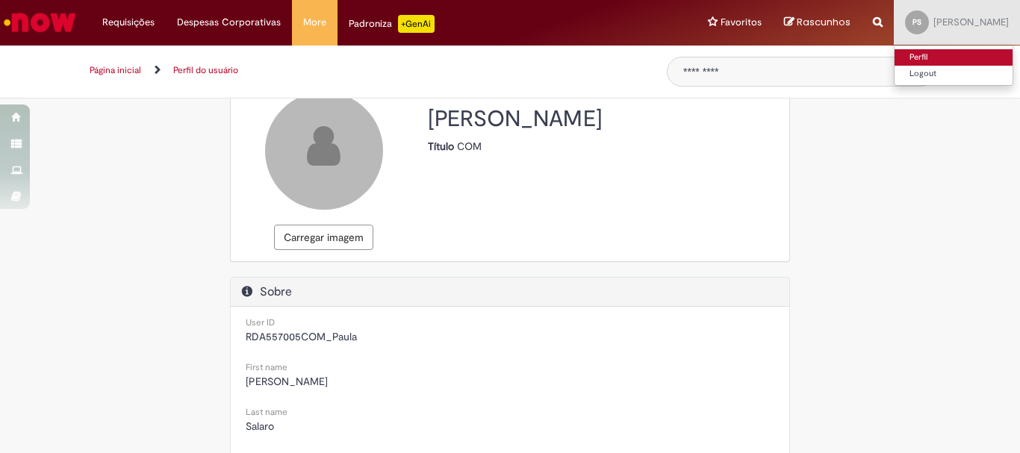
click at [945, 57] on link "Perfil" at bounding box center [953, 57] width 118 height 16
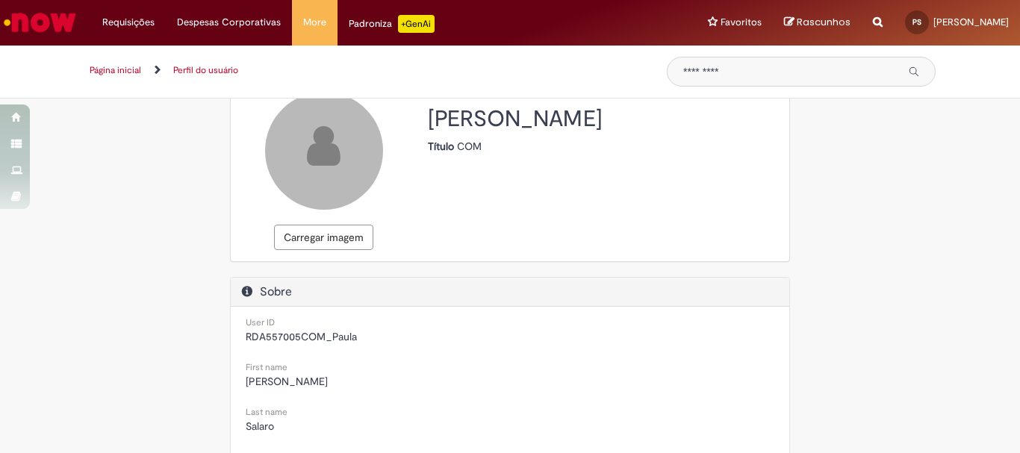
click at [149, 259] on div "Meu perfil de suporte Meu perfil de suporte Carregar imagem [PERSON_NAME] Títul…" at bounding box center [510, 412] width 874 height 725
